Goal: Transaction & Acquisition: Complete application form

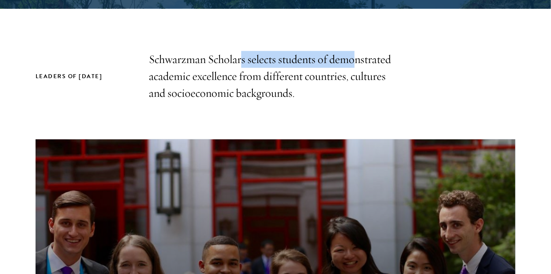
drag, startPoint x: 250, startPoint y: 63, endPoint x: 357, endPoint y: 65, distance: 106.2
click at [357, 65] on p "Schwarzman Scholars selects students of demonstrated academic excellence from d…" at bounding box center [275, 76] width 253 height 51
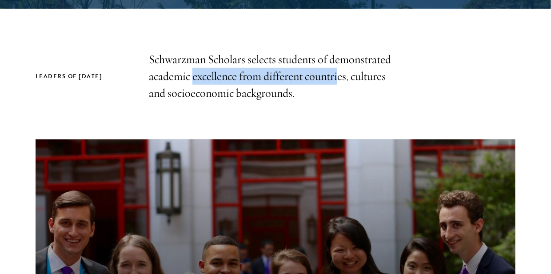
drag, startPoint x: 193, startPoint y: 74, endPoint x: 337, endPoint y: 75, distance: 143.9
click at [337, 75] on p "Schwarzman Scholars selects students of demonstrated academic excellence from d…" at bounding box center [275, 76] width 253 height 51
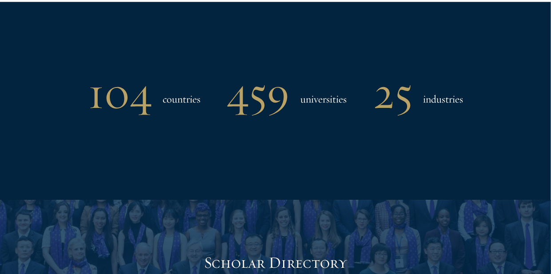
scroll to position [888, 0]
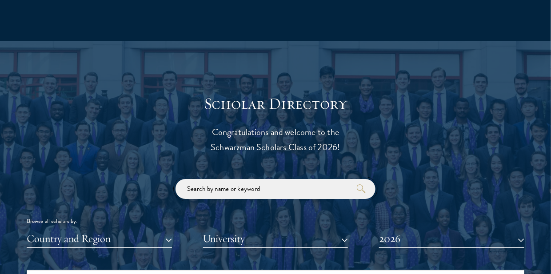
click at [278, 187] on input "search" at bounding box center [275, 189] width 200 height 20
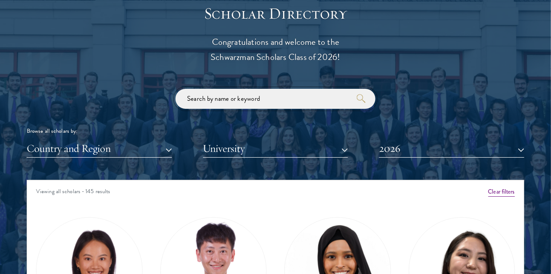
scroll to position [1066, 0]
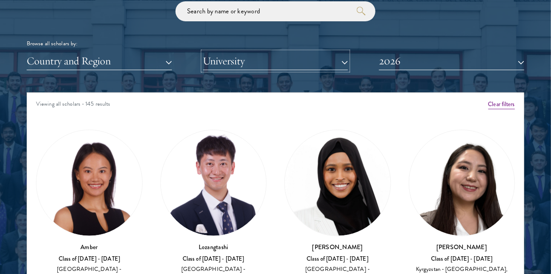
click at [293, 62] on button "University" at bounding box center [275, 61] width 145 height 18
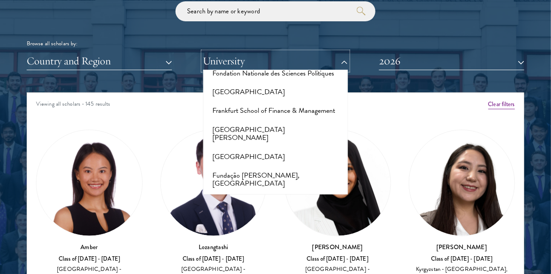
scroll to position [2043, 0]
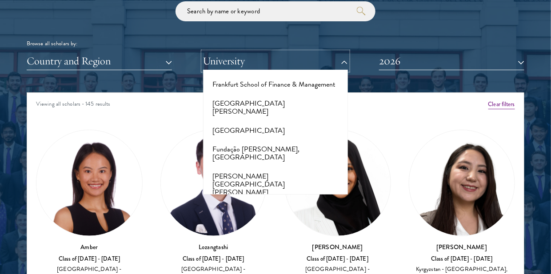
click at [281, 58] on button "University" at bounding box center [275, 61] width 145 height 18
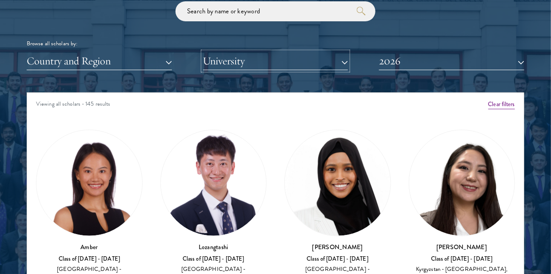
click at [281, 58] on button "University" at bounding box center [275, 61] width 145 height 18
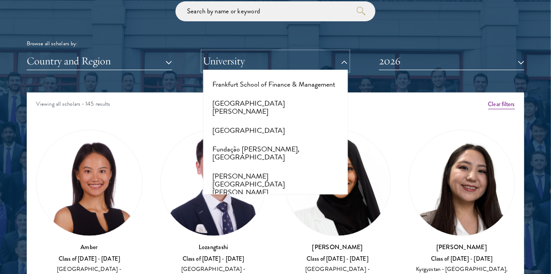
click at [203, 52] on button "University" at bounding box center [275, 61] width 145 height 18
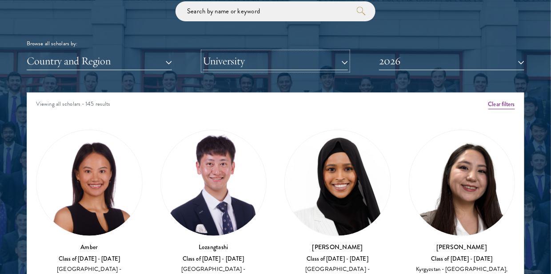
click at [281, 58] on button "University" at bounding box center [275, 61] width 145 height 18
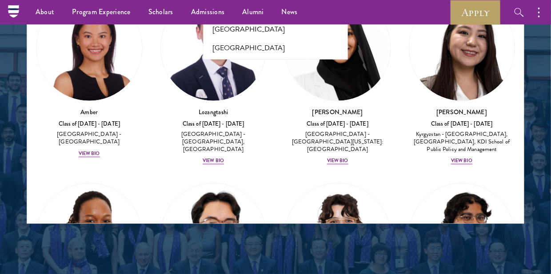
scroll to position [1155, 0]
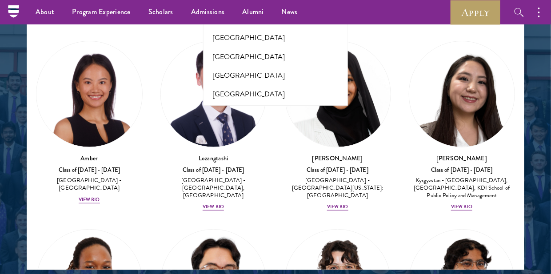
click at [530, 194] on div at bounding box center [275, 48] width 551 height 549
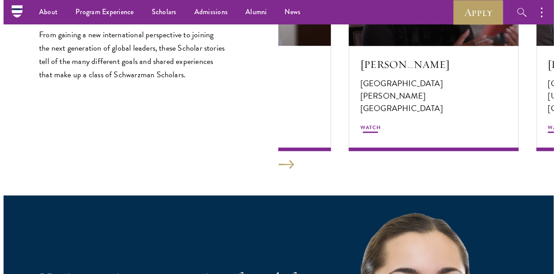
scroll to position [1510, 0]
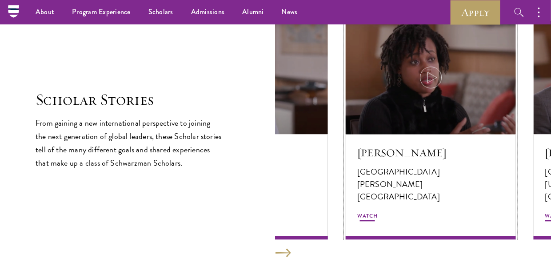
click at [427, 81] on use at bounding box center [431, 77] width 9 height 11
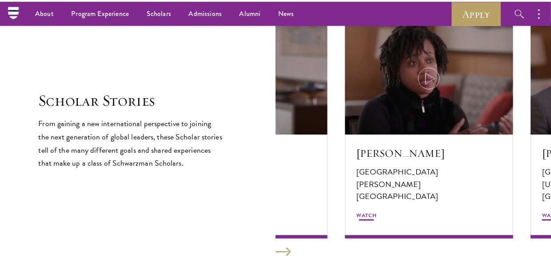
scroll to position [179, 0]
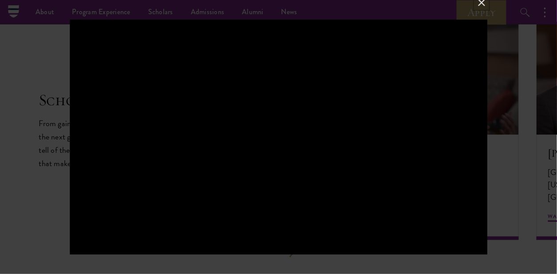
click at [479, 4] on button at bounding box center [482, 2] width 12 height 12
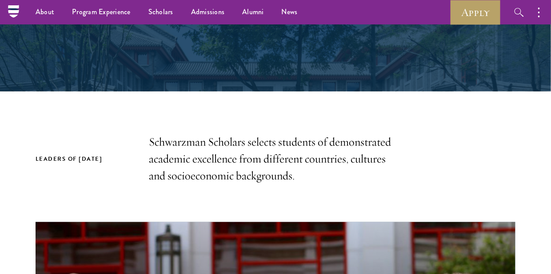
scroll to position [0, 0]
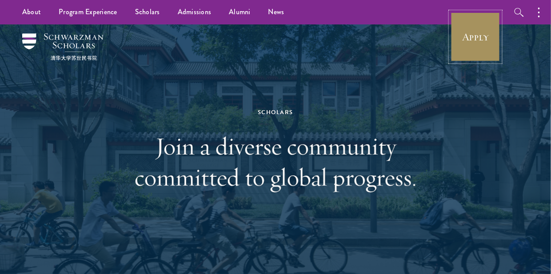
click at [461, 45] on link "Apply" at bounding box center [475, 37] width 50 height 50
